Goal: Information Seeking & Learning: Learn about a topic

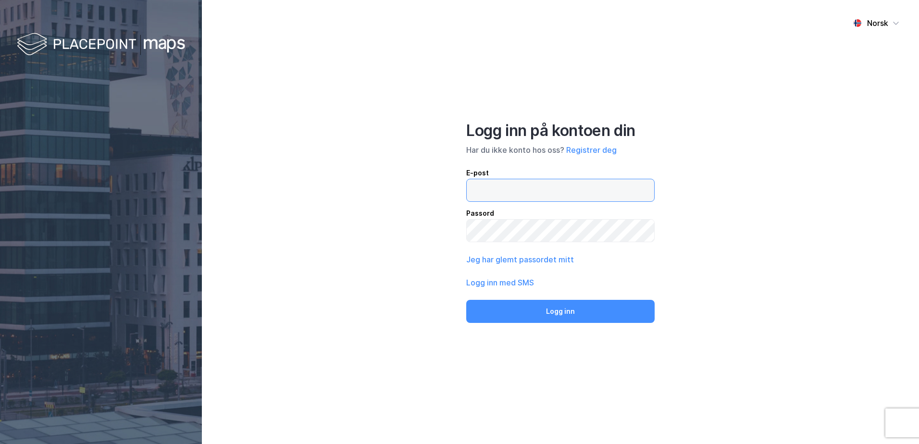
click at [518, 189] on input "email" at bounding box center [560, 190] width 187 height 22
type input "T"
type input "[EMAIL_ADDRESS][DOMAIN_NAME]"
click at [466, 300] on button "Logg inn" at bounding box center [560, 311] width 188 height 23
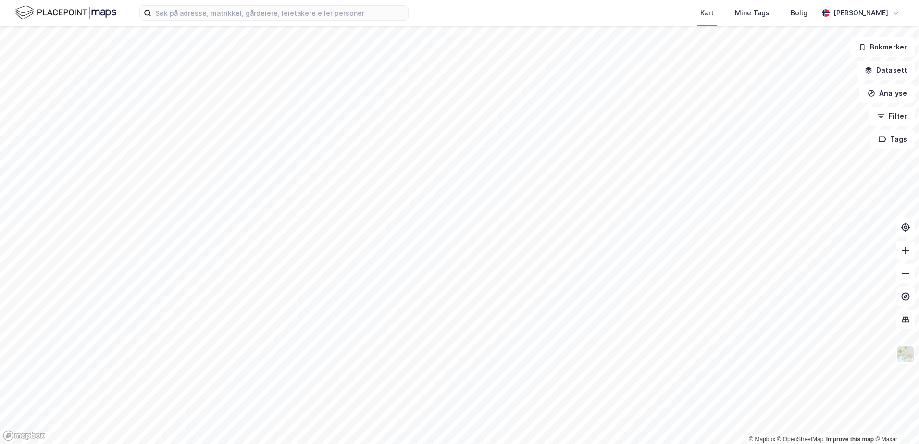
drag, startPoint x: 0, startPoint y: 0, endPoint x: 471, endPoint y: 16, distance: 470.9
click at [471, 16] on div "Kart Mine Tags Bolig" at bounding box center [636, 13] width 363 height 26
